Goal: Task Accomplishment & Management: Complete application form

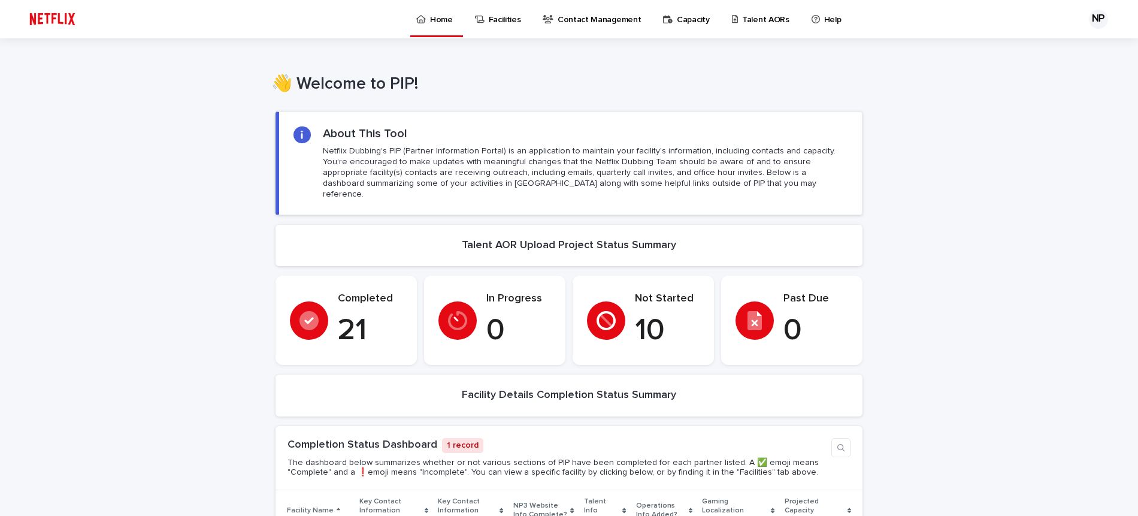
click at [742, 21] on p "Talent AORs" at bounding box center [765, 12] width 47 height 25
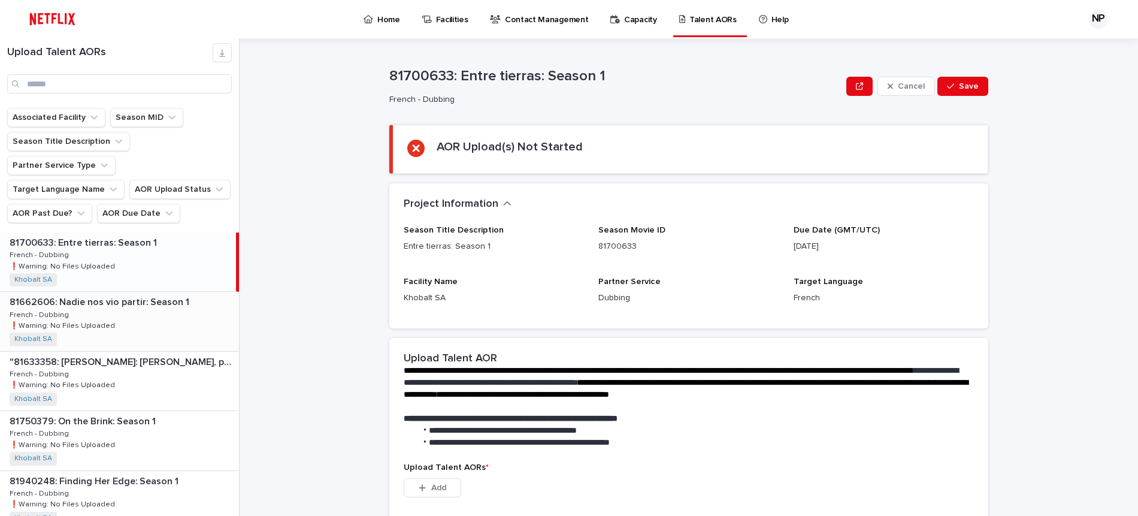
click at [162, 298] on div "81662606: Nadie nos vio partir: Season 1 81662606: Nadie nos vio partir: Season…" at bounding box center [119, 321] width 239 height 59
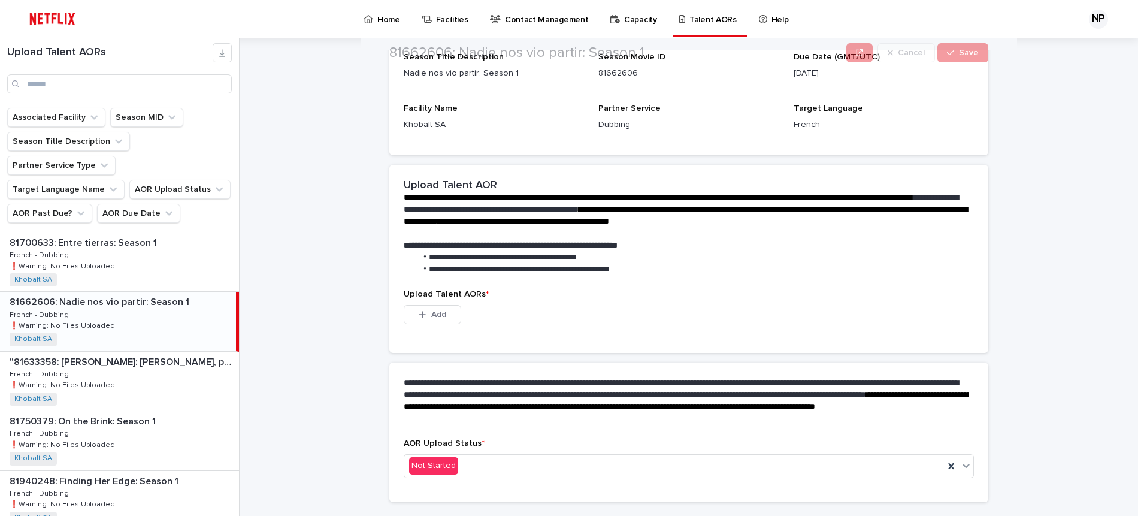
scroll to position [202, 0]
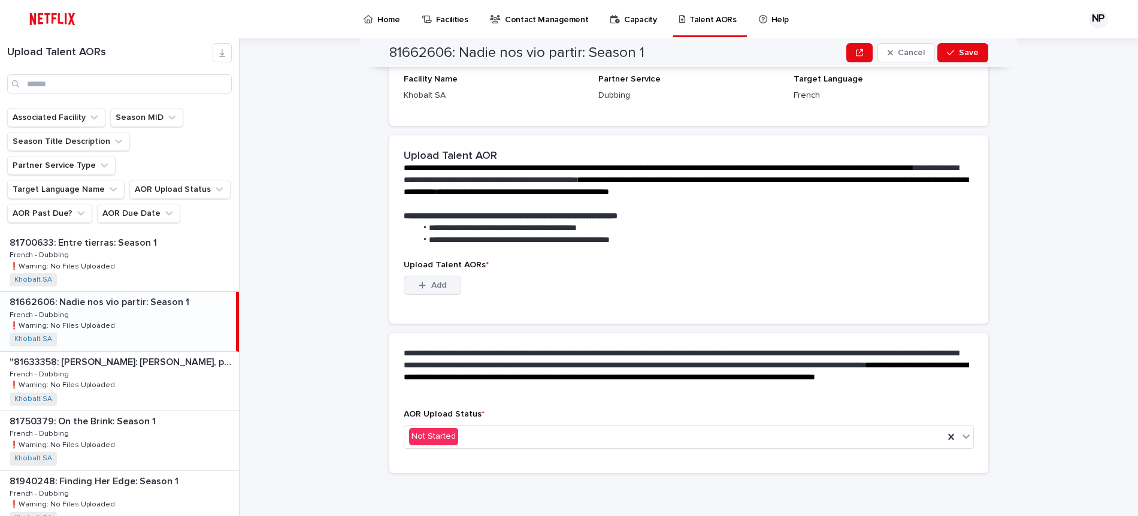
click at [425, 284] on div "button" at bounding box center [425, 285] width 12 height 8
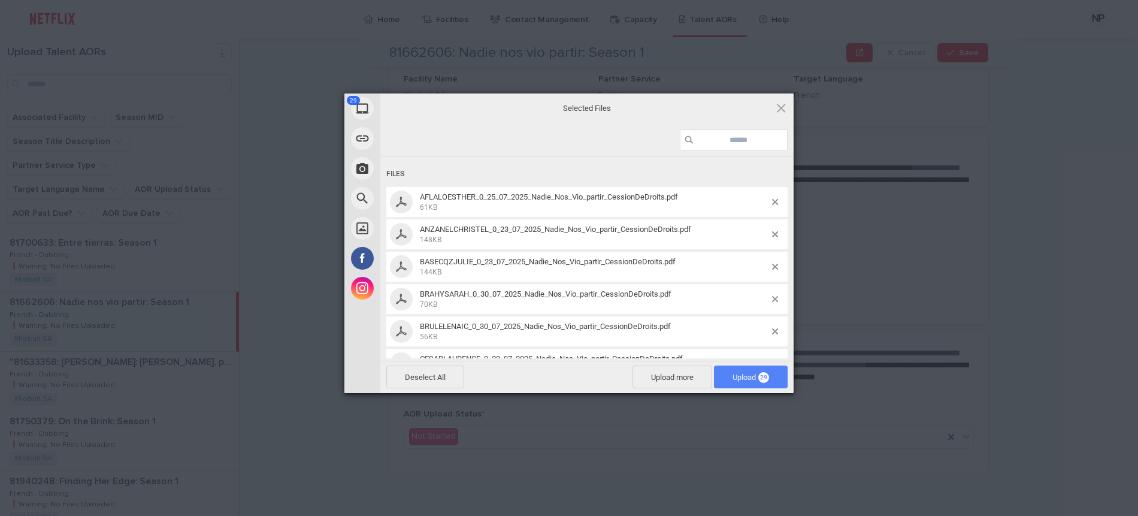
click at [745, 376] on span "Upload 29" at bounding box center [750, 376] width 37 height 9
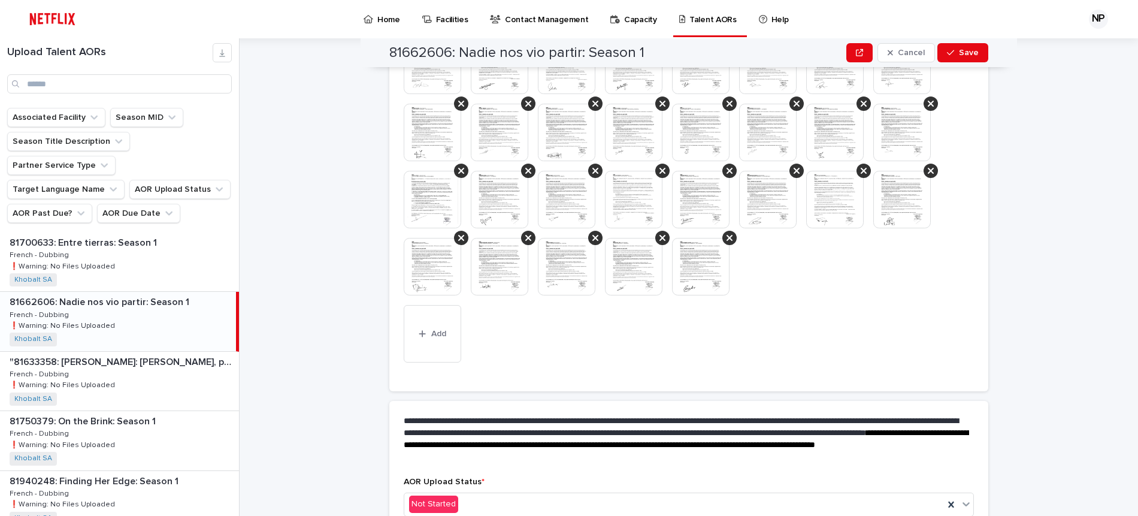
scroll to position [450, 0]
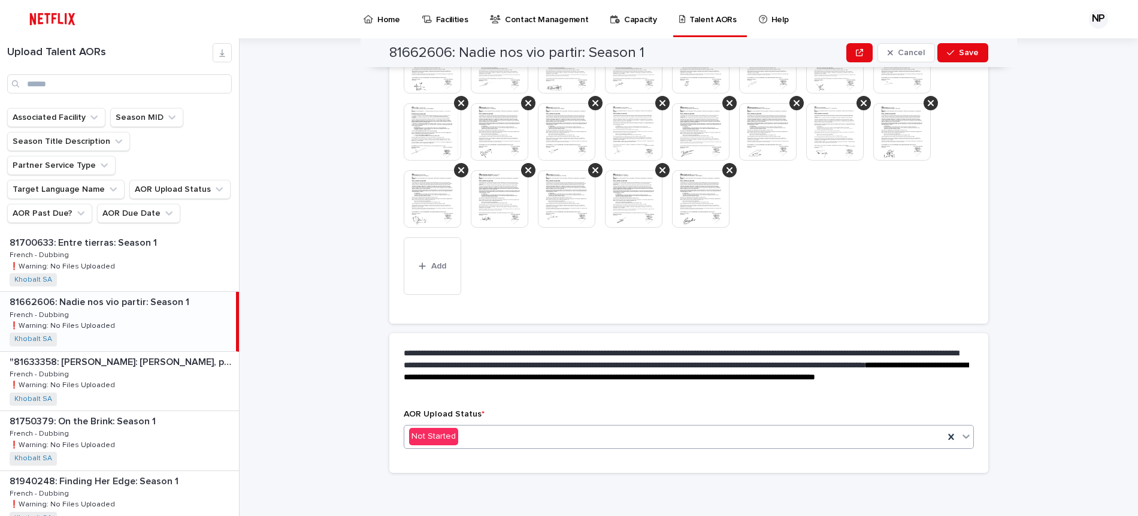
click at [459, 439] on input "text" at bounding box center [459, 436] width 1 height 10
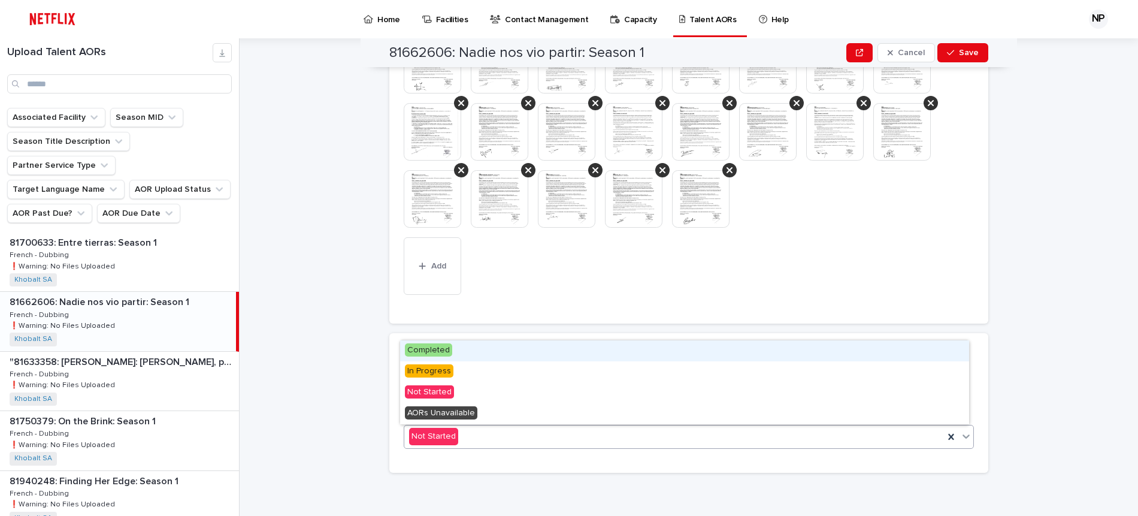
click at [437, 352] on span "Completed" at bounding box center [428, 349] width 47 height 13
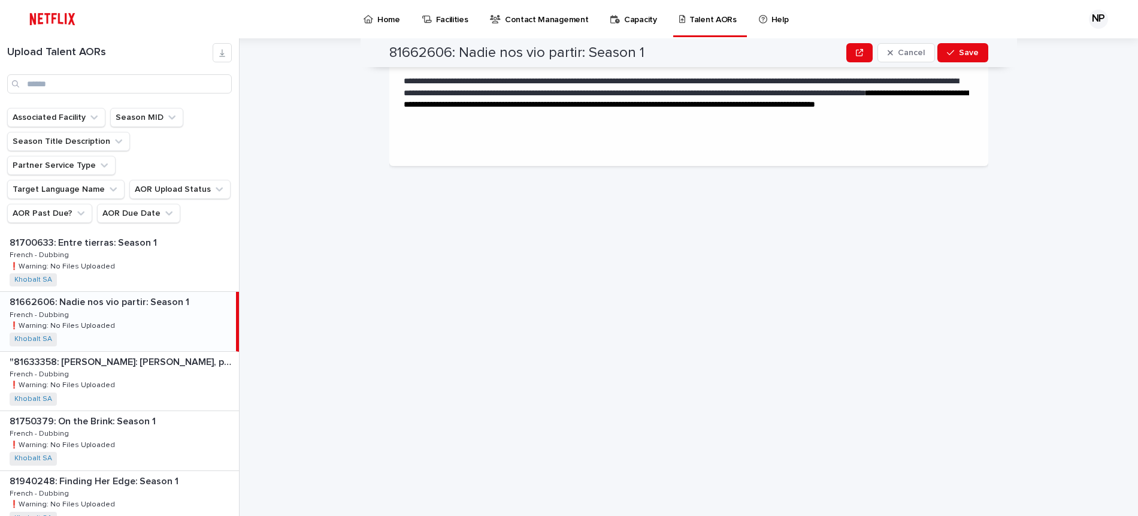
scroll to position [0, 0]
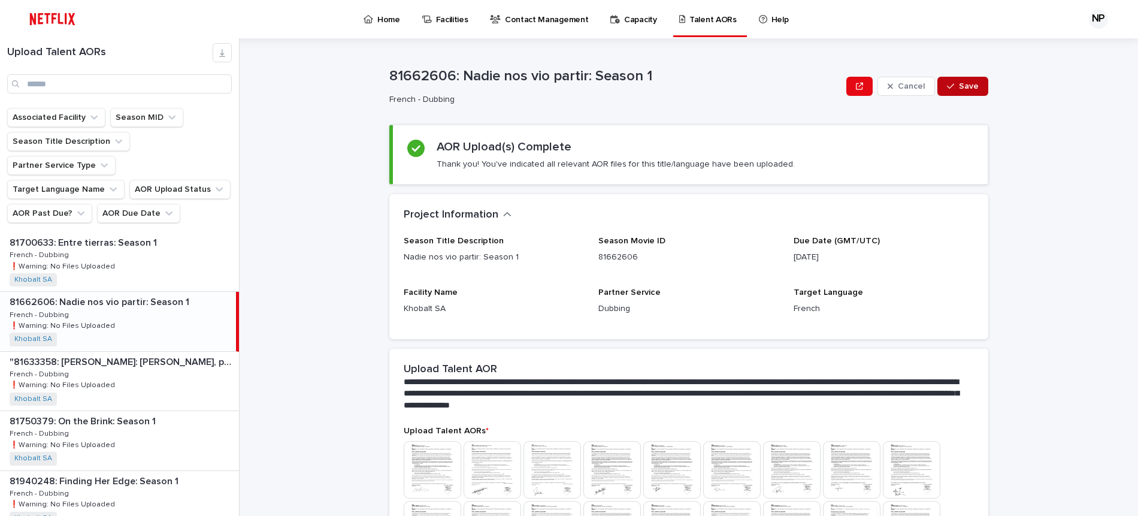
click at [966, 87] on span "Save" at bounding box center [969, 86] width 20 height 8
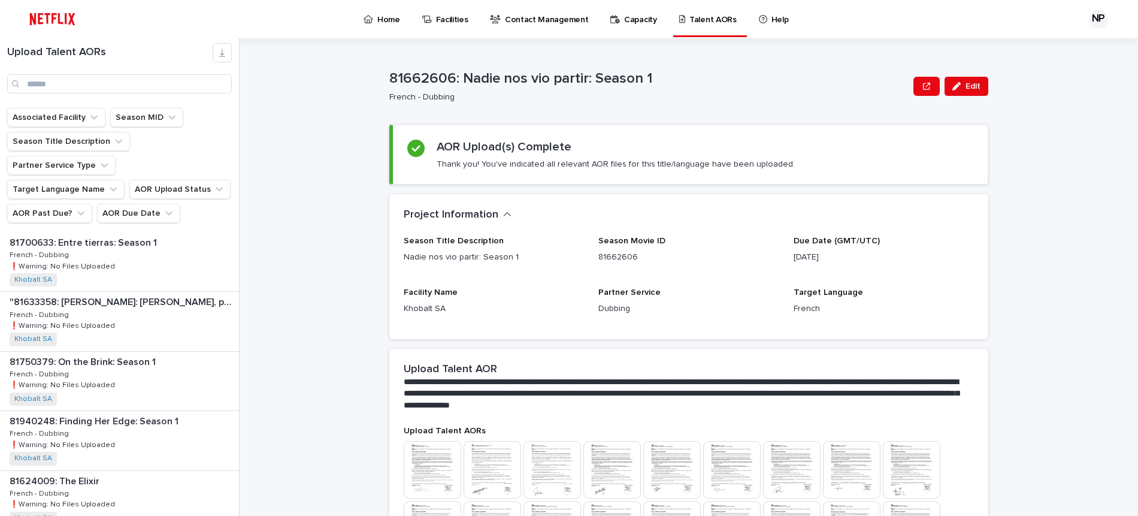
click at [713, 19] on p "Talent AORs" at bounding box center [712, 12] width 47 height 25
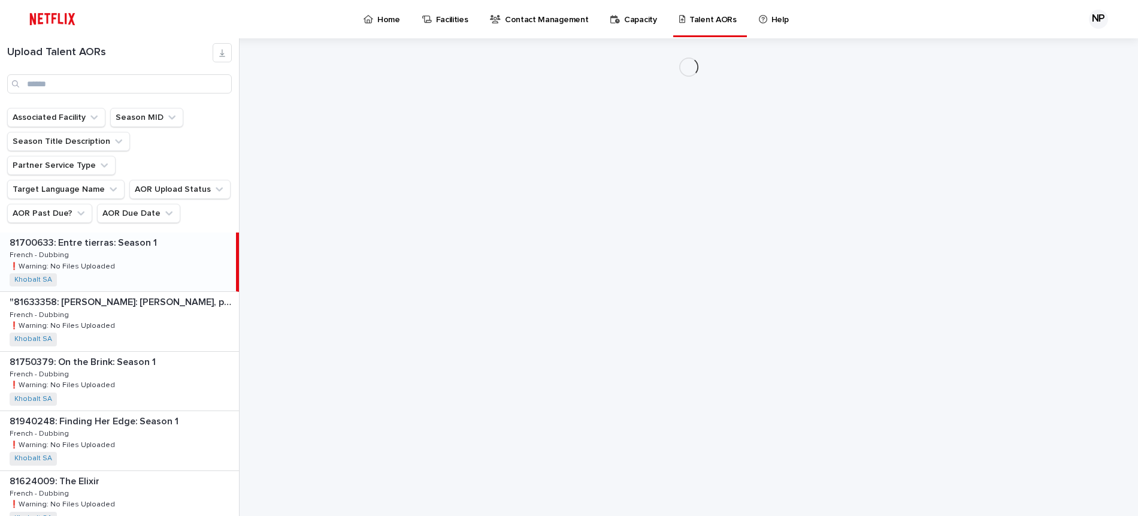
click at [395, 19] on p "Home" at bounding box center [388, 12] width 23 height 25
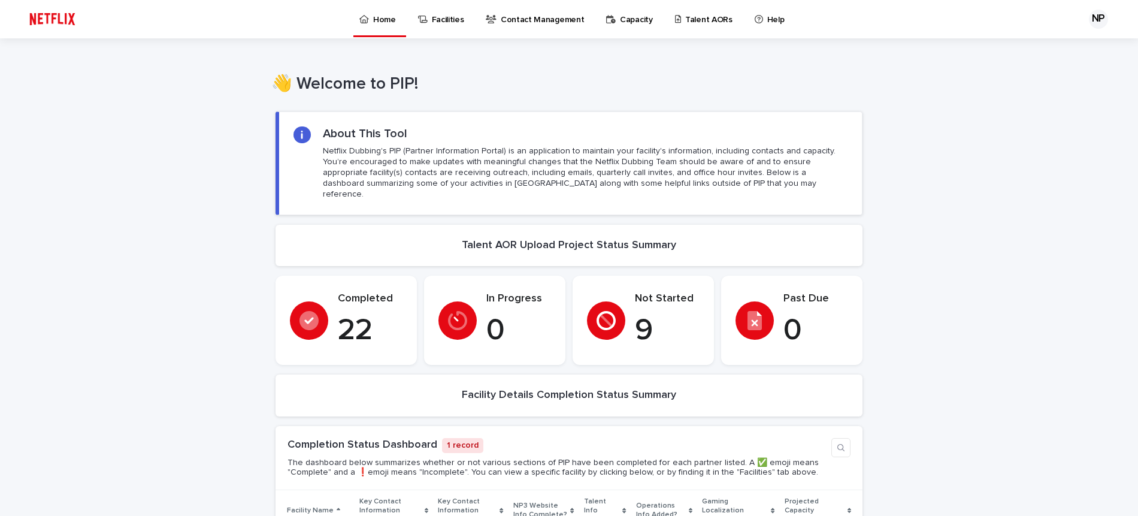
click at [685, 24] on p "Talent AORs" at bounding box center [708, 12] width 47 height 25
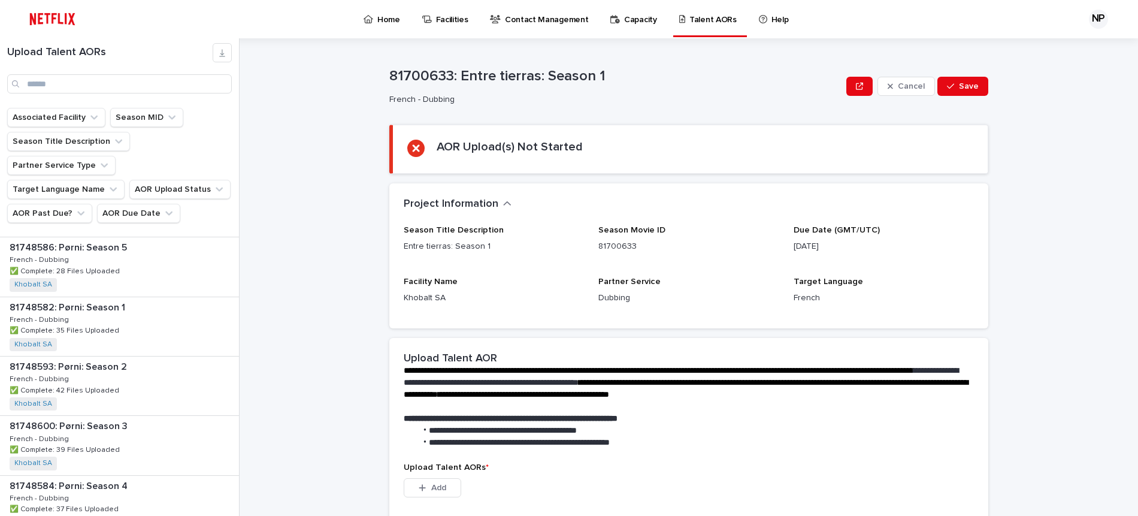
scroll to position [1517, 0]
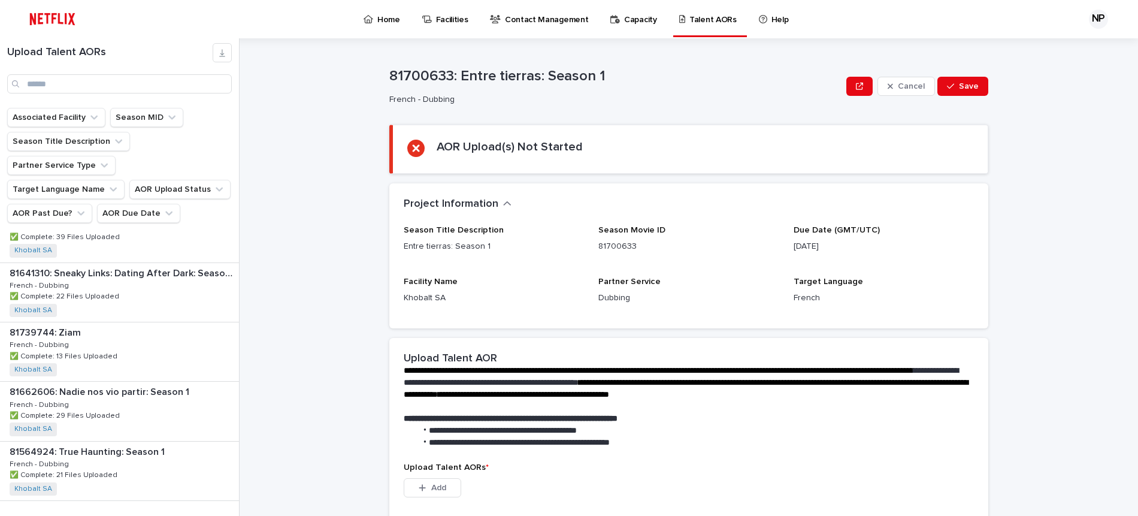
click at [207, 515] on span "Next" at bounding box center [206, 525] width 26 height 8
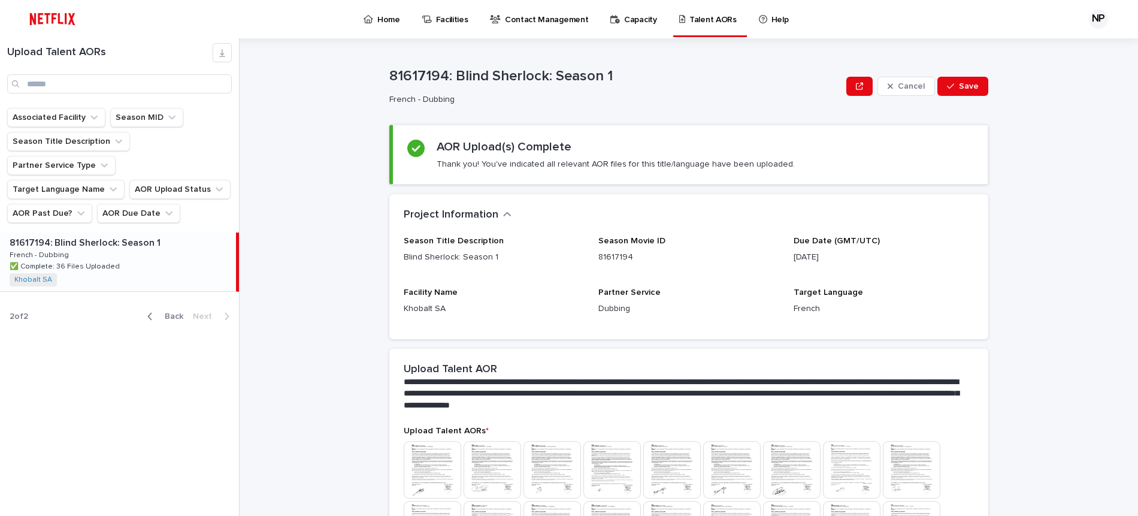
click at [172, 312] on span "Back" at bounding box center [170, 316] width 26 height 8
